Goal: Information Seeking & Learning: Learn about a topic

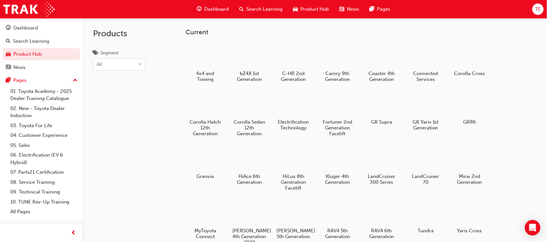
click at [266, 10] on span "Search Learning" at bounding box center [265, 9] width 36 height 7
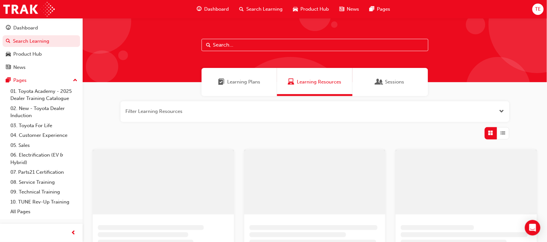
click at [268, 47] on input "text" at bounding box center [315, 45] width 227 height 12
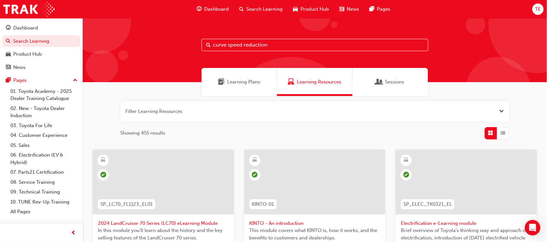
type input "curve speed reduction"
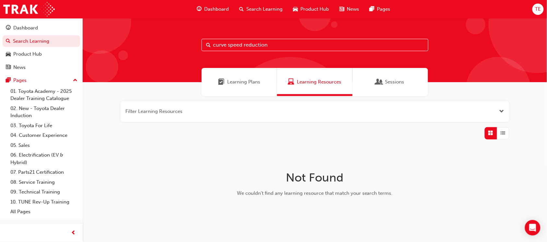
click at [229, 114] on button "button" at bounding box center [315, 111] width 389 height 21
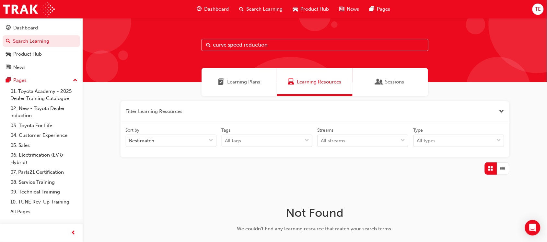
click at [308, 85] on span "Learning Resources" at bounding box center [319, 81] width 44 height 7
drag, startPoint x: 274, startPoint y: 42, endPoint x: 89, endPoint y: 41, distance: 184.7
click at [94, 41] on div "curve speed reduction" at bounding box center [315, 50] width 464 height 64
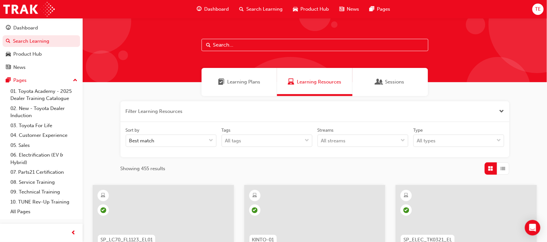
click at [251, 47] on input "text" at bounding box center [315, 45] width 227 height 12
type input "toyota safety sense"
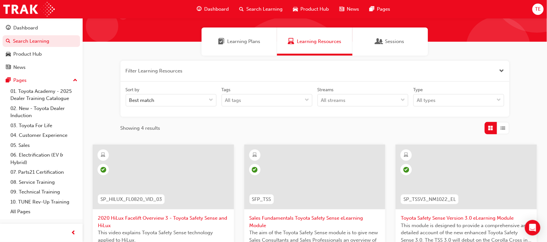
scroll to position [122, 0]
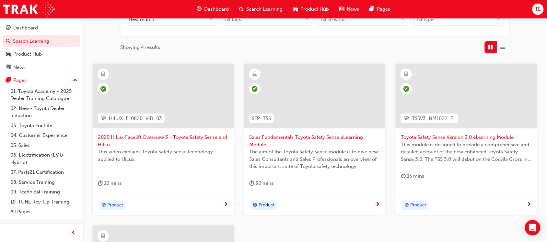
click at [440, 187] on div "Toyota Safety Sense Version 3.0 eLearning Module This module is designed to pro…" at bounding box center [466, 126] width 141 height 124
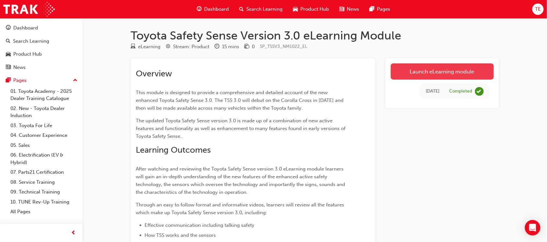
click at [424, 72] on link "Launch eLearning module" at bounding box center [442, 72] width 103 height 16
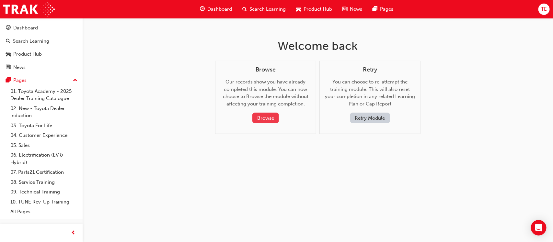
click at [264, 114] on button "Browse" at bounding box center [265, 118] width 27 height 11
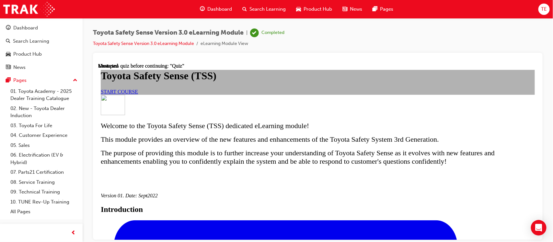
scroll to position [446, 0]
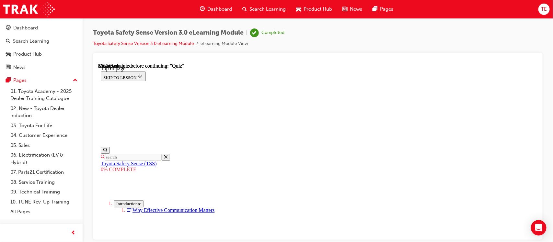
scroll to position [162, 0]
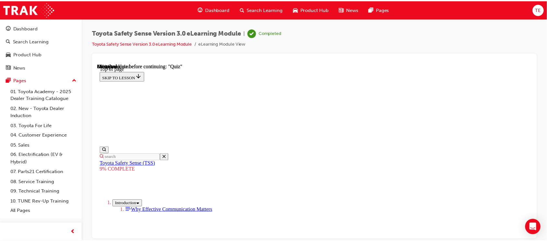
scroll to position [0, 0]
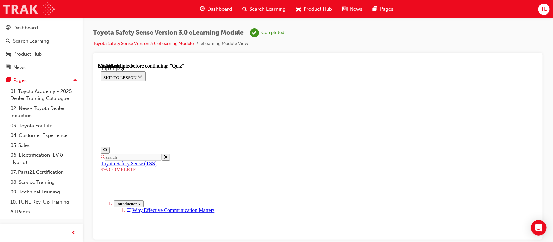
click at [36, 9] on img at bounding box center [29, 9] width 52 height 15
